Goal: Task Accomplishment & Management: Manage account settings

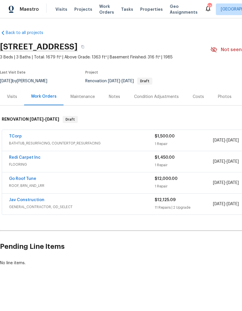
click at [80, 9] on span "Projects" at bounding box center [83, 9] width 18 height 6
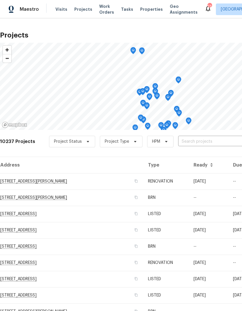
click at [201, 142] on input "text" at bounding box center [211, 141] width 67 height 9
type input "7041"
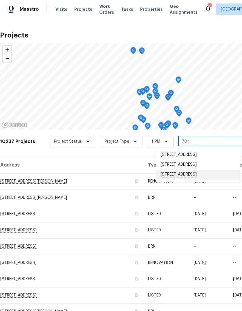
click at [195, 178] on li "[STREET_ADDRESS]" at bounding box center [198, 175] width 85 height 10
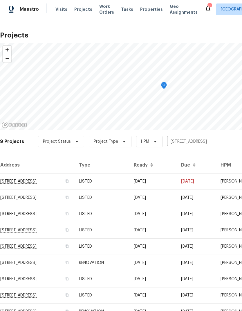
click at [129, 265] on td "RENOVATION" at bounding box center [101, 262] width 55 height 16
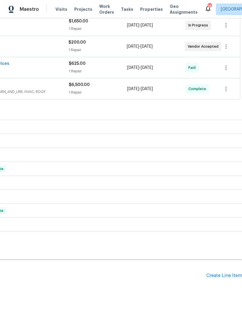
scroll to position [115, 86]
click at [225, 276] on div "Create Line Item" at bounding box center [225, 276] width 36 height 6
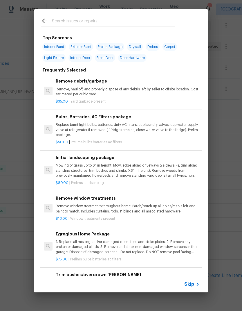
click at [193, 284] on span "Skip" at bounding box center [189, 284] width 10 height 6
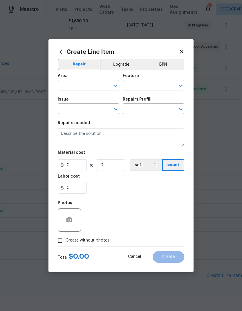
click at [74, 86] on input "text" at bounding box center [80, 85] width 45 height 9
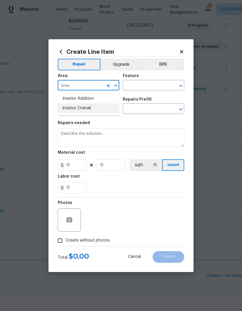
click at [90, 110] on li "Interior Overall" at bounding box center [89, 108] width 62 height 10
type input "Interior Overall"
click at [151, 85] on input "text" at bounding box center [145, 85] width 45 height 9
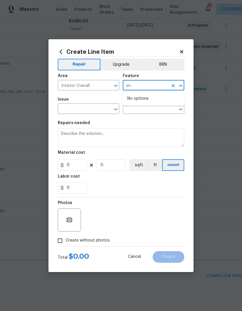
type input "e"
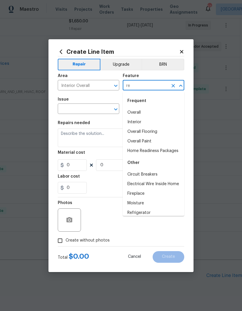
type input "r"
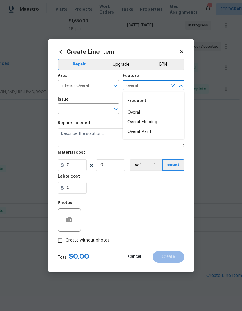
click at [145, 114] on li "Overall" at bounding box center [154, 113] width 62 height 10
type input "Overall"
click at [91, 112] on input "text" at bounding box center [80, 109] width 45 height 9
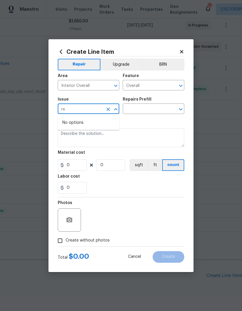
type input "r"
click at [82, 154] on li "Overall Exterior" at bounding box center [89, 153] width 62 height 10
type input "Overall Exterior"
click at [106, 110] on icon "Clear" at bounding box center [108, 109] width 6 height 6
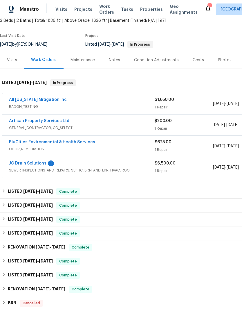
scroll to position [37, 0]
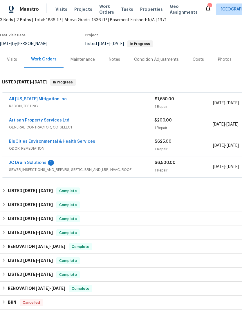
click at [44, 118] on link "Artisan Property Services Ltd" at bounding box center [39, 120] width 60 height 4
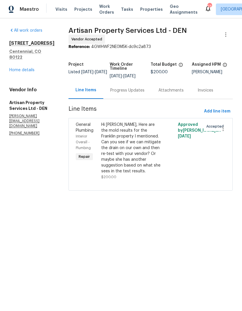
click at [26, 72] on link "Home details" at bounding box center [21, 70] width 25 height 4
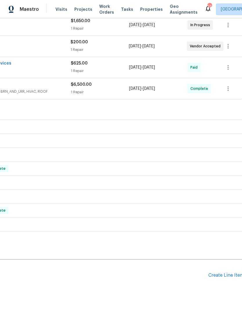
scroll to position [115, 84]
click at [230, 278] on div "Create Line Item" at bounding box center [227, 276] width 36 height 6
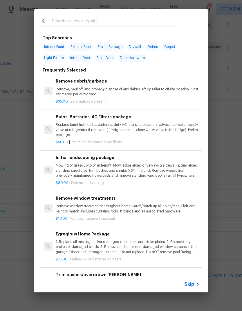
click at [196, 281] on icon at bounding box center [197, 284] width 7 height 7
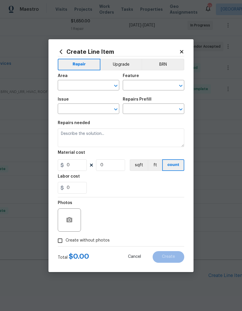
click at [80, 84] on input "text" at bounding box center [80, 85] width 45 height 9
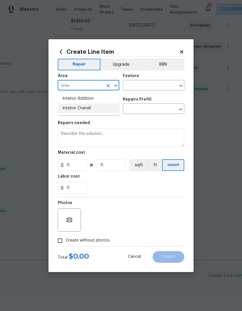
click at [87, 109] on li "Interior Overall" at bounding box center [89, 108] width 62 height 10
type input "Interior Overall"
click at [152, 87] on input "text" at bounding box center [145, 85] width 45 height 9
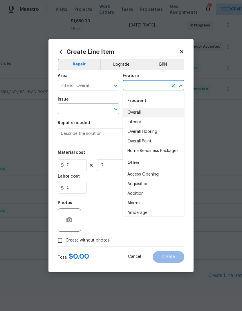
click at [145, 114] on li "Overall" at bounding box center [154, 113] width 62 height 10
type input "Overall"
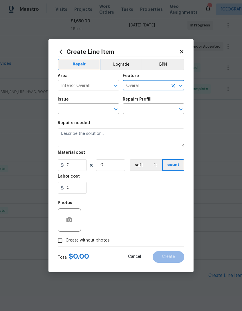
click at [92, 109] on input "text" at bounding box center [80, 109] width 45 height 9
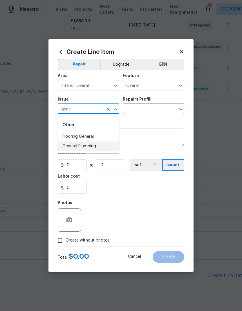
click at [89, 146] on li "General Plumbing" at bounding box center [89, 146] width 62 height 10
type input "General Plumbing"
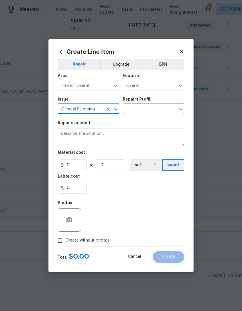
click at [150, 108] on input "text" at bounding box center [145, 109] width 45 height 9
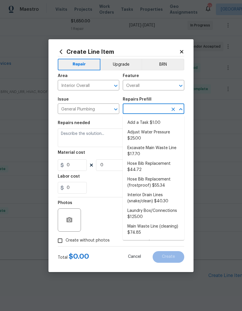
click at [153, 122] on li "Add a Task $1.00" at bounding box center [154, 123] width 62 height 10
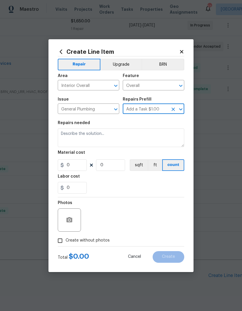
type input "Add a Task $1.00"
type input "Plumbing"
type textarea "HPM to detail"
type input "1"
type input "Add a Task $1.00"
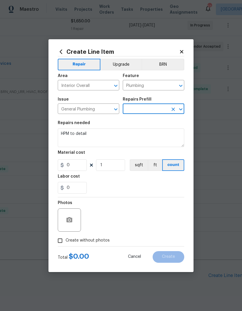
type input "1"
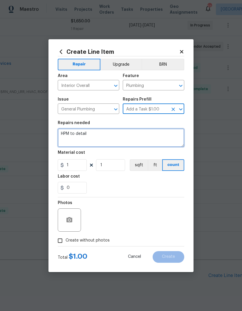
click at [93, 137] on textarea "HPM to detail" at bounding box center [121, 137] width 127 height 19
click at [94, 138] on textarea "HPM to detail" at bounding box center [121, 137] width 127 height 19
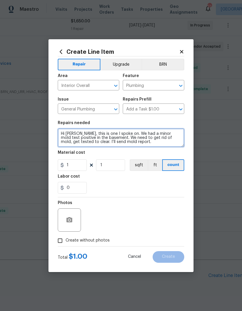
type textarea "Hi [PERSON_NAME], this is one I spoke on. We had a minor mold test positive in …"
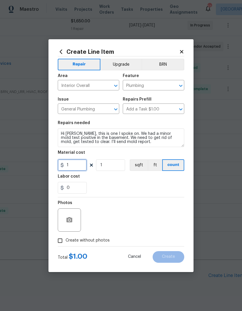
click at [76, 169] on input "1" at bounding box center [72, 165] width 29 height 12
click at [163, 180] on div "Labor cost" at bounding box center [121, 178] width 127 height 8
click at [59, 240] on input "Create without photos" at bounding box center [60, 240] width 11 height 11
checkbox input "true"
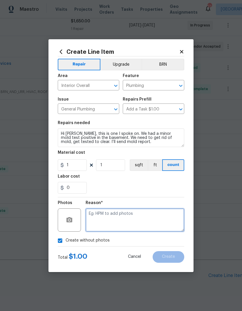
click at [149, 217] on textarea at bounding box center [135, 219] width 99 height 23
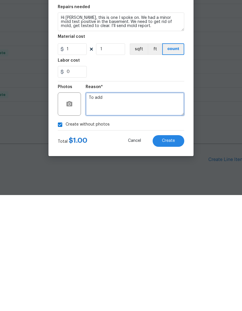
type textarea "To add"
click at [171, 254] on span "Create" at bounding box center [168, 256] width 13 height 4
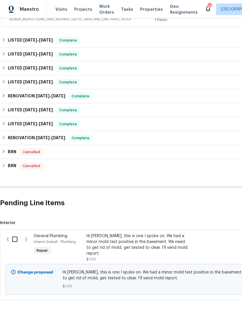
scroll to position [187, 0]
click at [16, 233] on input "checkbox" at bounding box center [17, 239] width 17 height 12
checkbox input "true"
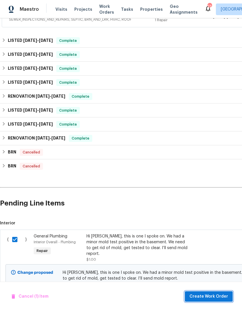
click at [216, 295] on span "Create Work Order" at bounding box center [209, 296] width 39 height 7
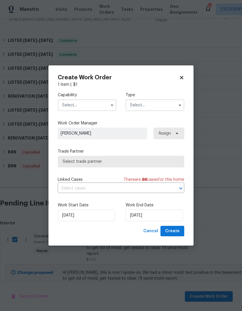
click at [74, 107] on input "text" at bounding box center [87, 105] width 59 height 12
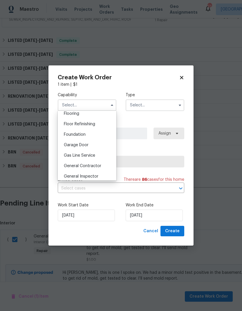
scroll to position [233, 0]
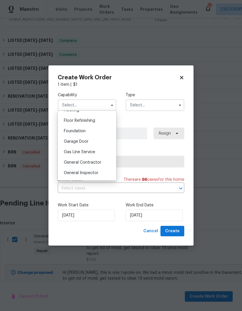
click at [71, 160] on span "General Contractor" at bounding box center [82, 162] width 37 height 4
type input "General Contractor"
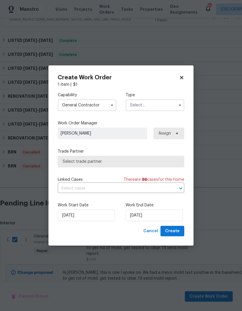
click at [156, 107] on input "text" at bounding box center [155, 105] width 59 height 12
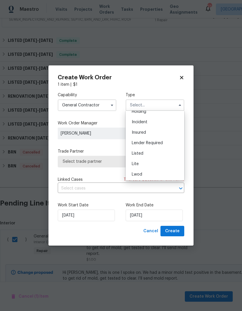
scroll to position [31, 0]
click at [151, 152] on div "Listed" at bounding box center [155, 149] width 56 height 10
type input "Listed"
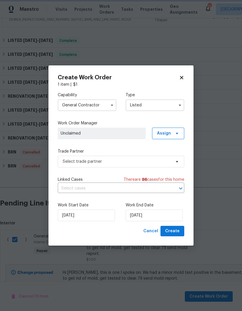
scroll to position [0, 0]
click at [178, 135] on icon at bounding box center [177, 133] width 5 height 5
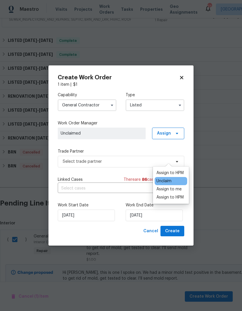
click at [175, 170] on div "Assign to HPM" at bounding box center [170, 173] width 27 height 6
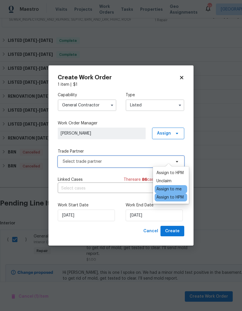
click at [142, 162] on span "Select trade partner" at bounding box center [117, 162] width 108 height 6
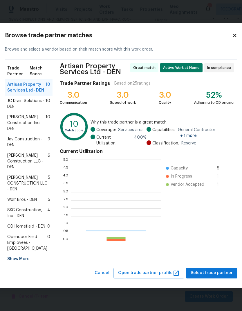
scroll to position [81, 90]
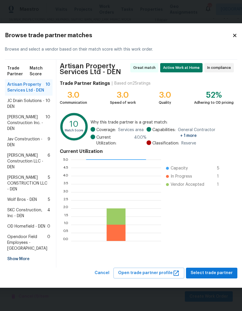
click at [23, 103] on span "JC Drain Solutions - DEN" at bounding box center [26, 104] width 38 height 12
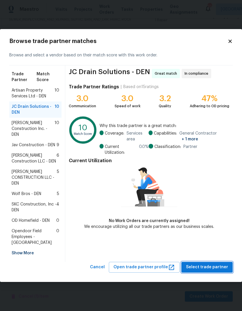
click at [210, 263] on span "Select trade partner" at bounding box center [207, 266] width 42 height 7
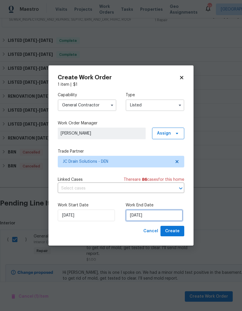
click at [166, 216] on input "[DATE]" at bounding box center [154, 215] width 57 height 12
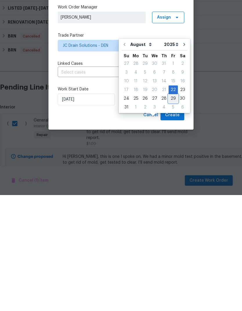
click at [172, 210] on div "29" at bounding box center [173, 214] width 9 height 8
type input "[DATE]"
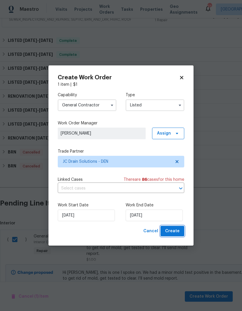
click at [177, 233] on span "Create" at bounding box center [172, 230] width 15 height 7
checkbox input "false"
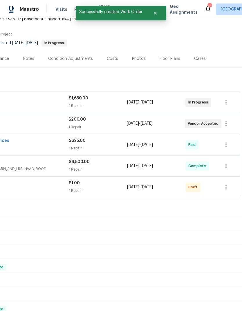
scroll to position [39, 86]
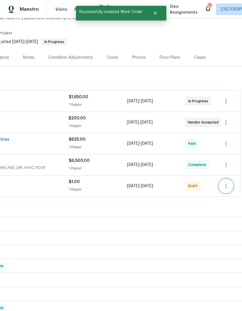
click at [226, 182] on icon "button" at bounding box center [226, 185] width 7 height 7
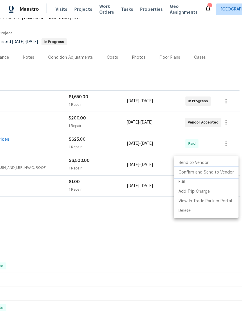
click at [207, 173] on li "Confirm and Send to Vendor" at bounding box center [206, 173] width 65 height 10
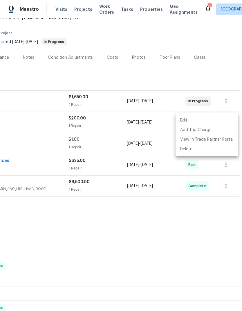
click at [177, 259] on div at bounding box center [121, 155] width 242 height 311
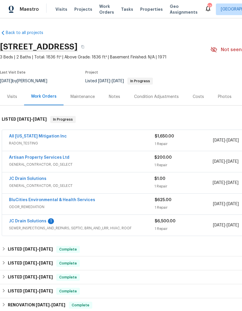
scroll to position [0, 0]
click at [113, 94] on div "Notes" at bounding box center [114, 97] width 11 height 6
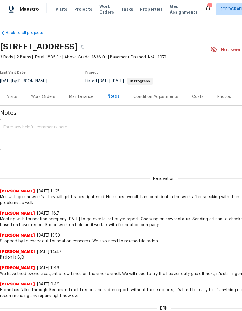
click at [49, 128] on textarea at bounding box center [163, 135] width 321 height 20
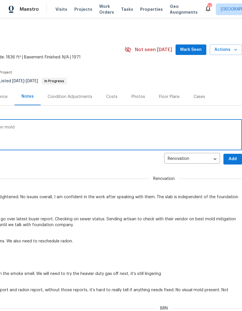
scroll to position [0, 86]
type textarea "Send new vendor out for another opinion on mold"
click at [231, 160] on span "Add" at bounding box center [232, 158] width 9 height 7
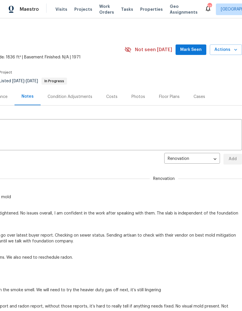
click at [62, 11] on span "Visits" at bounding box center [61, 9] width 12 height 6
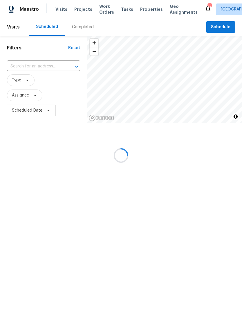
click at [226, 29] on div at bounding box center [121, 155] width 242 height 311
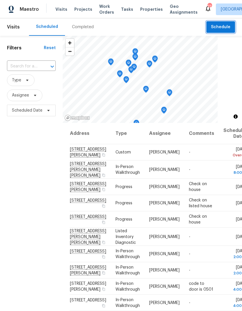
click at [225, 28] on span "Schedule" at bounding box center [220, 27] width 19 height 7
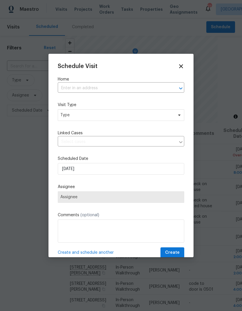
click at [76, 91] on input "text" at bounding box center [113, 88] width 110 height 9
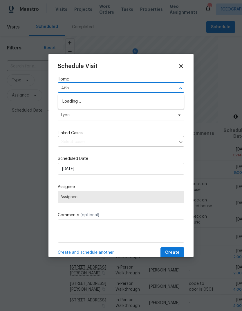
type input "4658"
click at [72, 100] on li "[STREET_ADDRESS]" at bounding box center [121, 102] width 127 height 10
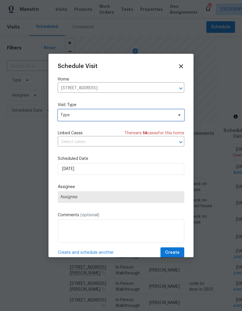
click at [73, 116] on span "Type" at bounding box center [116, 115] width 113 height 6
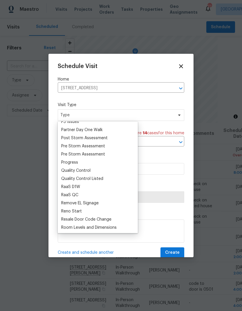
scroll to position [368, 0]
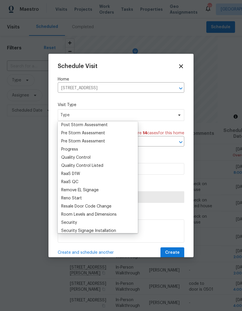
click at [69, 150] on div "Progress" at bounding box center [69, 149] width 17 height 6
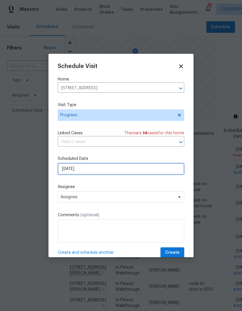
click at [67, 168] on input "[DATE]" at bounding box center [121, 169] width 127 height 12
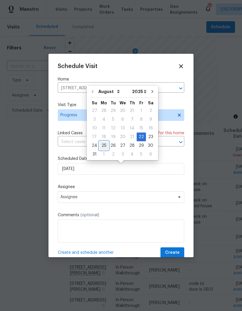
click at [102, 145] on div "25" at bounding box center [103, 145] width 9 height 8
type input "[DATE]"
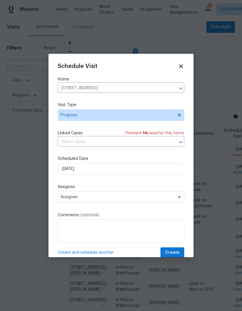
click at [69, 191] on div "Assignee Assignee" at bounding box center [121, 193] width 127 height 19
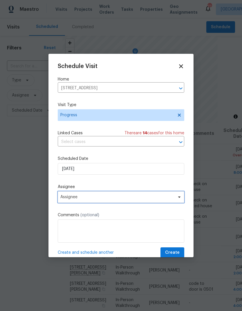
click at [64, 199] on span "Assignee" at bounding box center [117, 197] width 114 height 5
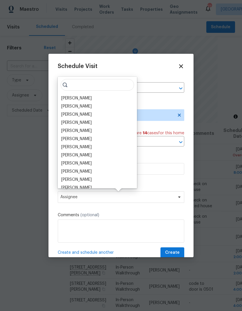
click at [71, 98] on div "[PERSON_NAME]" at bounding box center [76, 98] width 31 height 6
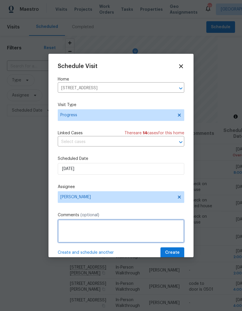
click at [74, 232] on textarea at bounding box center [121, 230] width 127 height 23
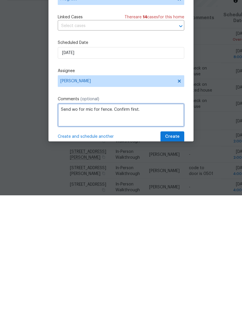
type textarea "Send wo for mic for fence. Confirm first."
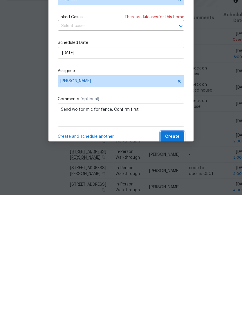
click at [178, 249] on span "Create" at bounding box center [172, 252] width 15 height 7
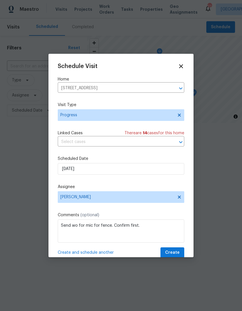
scroll to position [0, 0]
